Goal: Obtain resource: Obtain resource

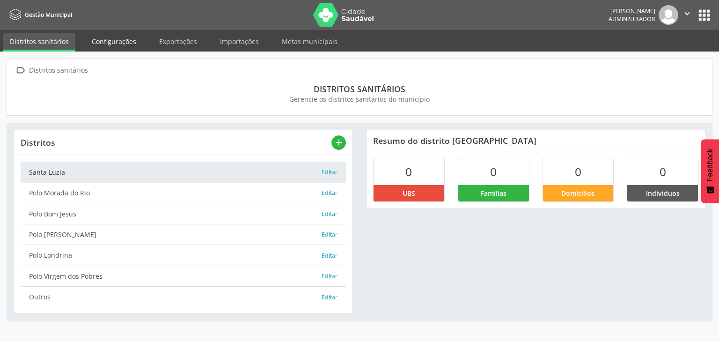
click at [113, 44] on link "Configurações" at bounding box center [114, 41] width 58 height 16
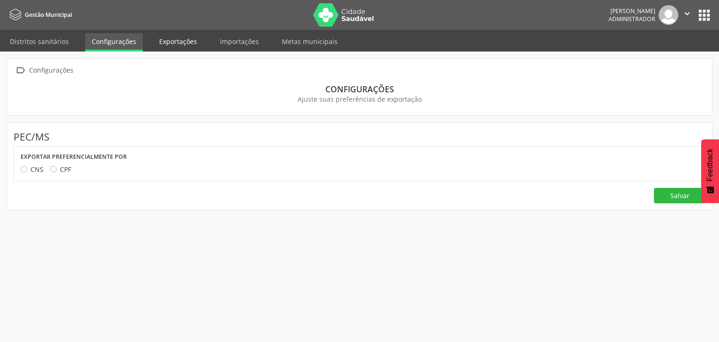
click at [178, 42] on link "Exportações" at bounding box center [178, 41] width 51 height 16
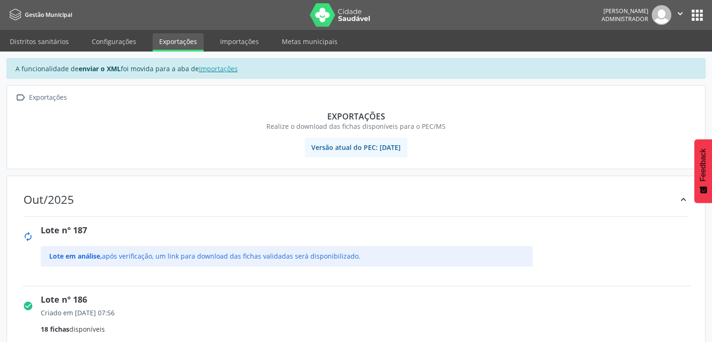
drag, startPoint x: 322, startPoint y: 109, endPoint x: 446, endPoint y: 135, distance: 126.2
click at [446, 135] on section "Exportações Realize o download das fichas disponíveis para o PEC/MS" at bounding box center [356, 120] width 684 height 33
click at [270, 123] on div "Realize o download das fichas disponíveis para o PEC/MS" at bounding box center [355, 126] width 671 height 10
click at [293, 113] on div "Exportações" at bounding box center [355, 116] width 671 height 10
drag, startPoint x: 329, startPoint y: 109, endPoint x: 413, endPoint y: 156, distance: 95.9
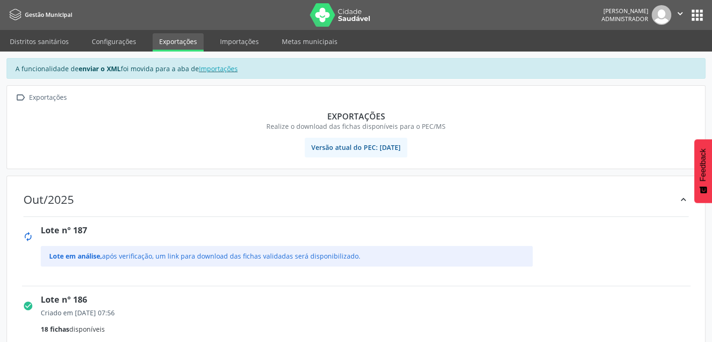
click at [414, 156] on div " Exportações Exportações Realize o download das fichas disponíveis para o PEC/…" at bounding box center [356, 127] width 698 height 83
click at [304, 183] on div "Out/2025 keyboard_arrow_up" at bounding box center [356, 198] width 684 height 33
drag, startPoint x: 324, startPoint y: 113, endPoint x: 692, endPoint y: 161, distance: 371.8
click at [466, 144] on div " Exportações Exportações Realize o download das fichas disponíveis para o PEC/…" at bounding box center [356, 127] width 698 height 83
